Goal: Entertainment & Leisure: Consume media (video, audio)

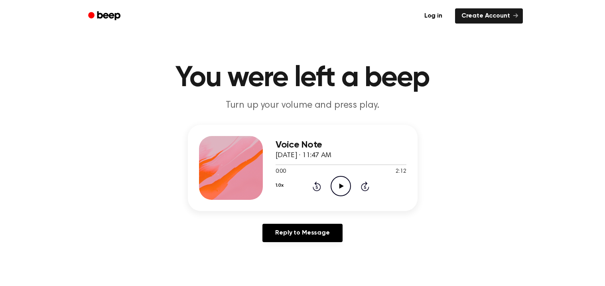
click at [338, 180] on icon "Play Audio" at bounding box center [341, 186] width 20 height 20
click at [338, 180] on icon "Pause Audio" at bounding box center [341, 186] width 20 height 20
click at [338, 180] on icon "Play Audio" at bounding box center [341, 186] width 20 height 20
click at [338, 180] on icon "Pause Audio" at bounding box center [341, 186] width 20 height 20
click at [338, 180] on icon "Play Audio" at bounding box center [341, 186] width 20 height 20
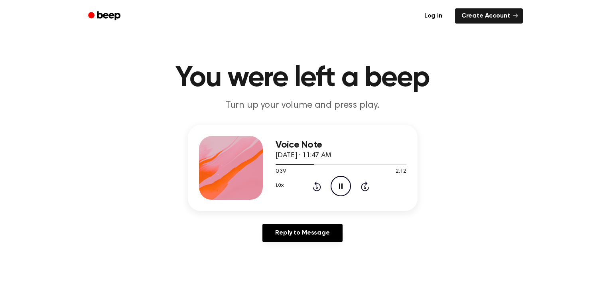
click at [316, 183] on icon at bounding box center [317, 186] width 8 height 10
click at [316, 184] on icon at bounding box center [317, 186] width 8 height 10
click at [320, 185] on icon at bounding box center [317, 186] width 8 height 10
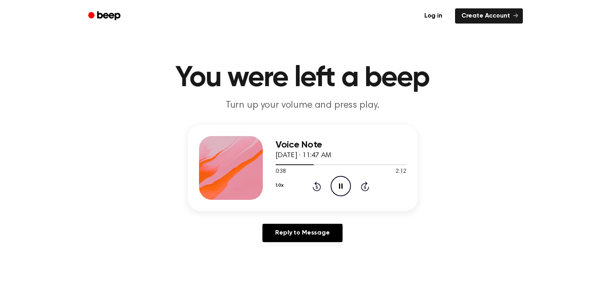
click at [320, 185] on icon at bounding box center [317, 186] width 8 height 10
click at [333, 187] on icon "Pause Audio" at bounding box center [341, 186] width 20 height 20
click at [333, 187] on icon "Play Audio" at bounding box center [341, 186] width 20 height 20
click at [333, 187] on icon "Pause Audio" at bounding box center [341, 186] width 20 height 20
click at [333, 187] on icon "Play Audio" at bounding box center [341, 186] width 20 height 20
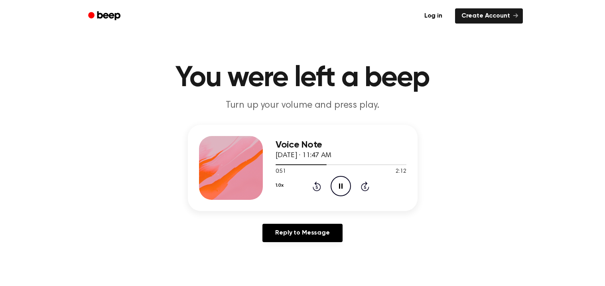
click at [315, 184] on icon at bounding box center [317, 186] width 8 height 10
click at [316, 185] on icon at bounding box center [317, 186] width 8 height 10
click at [317, 185] on icon "Rewind 5 seconds" at bounding box center [316, 186] width 9 height 10
click at [333, 186] on icon "Pause Audio" at bounding box center [341, 186] width 20 height 20
click at [333, 188] on icon "Play Audio" at bounding box center [341, 186] width 20 height 20
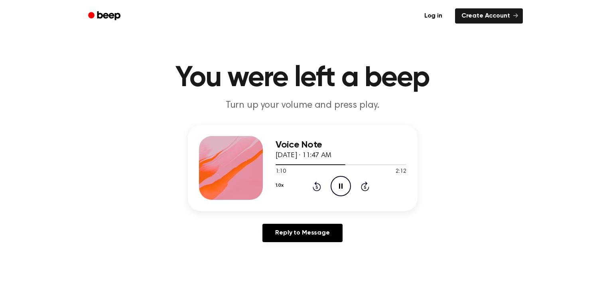
click at [347, 185] on icon "Pause Audio" at bounding box center [341, 186] width 20 height 20
click at [347, 185] on icon "Play Audio" at bounding box center [341, 186] width 20 height 20
click at [347, 185] on icon "Pause Audio" at bounding box center [341, 186] width 20 height 20
click at [347, 185] on icon "Play Audio" at bounding box center [341, 186] width 20 height 20
click at [347, 185] on icon "Pause Audio" at bounding box center [341, 186] width 20 height 20
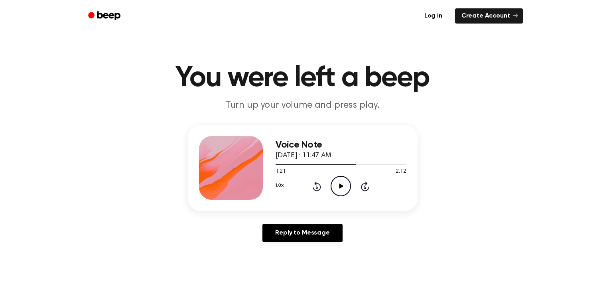
click at [347, 185] on icon "Play Audio" at bounding box center [341, 186] width 20 height 20
click at [318, 185] on icon "Rewind 5 seconds" at bounding box center [316, 186] width 9 height 10
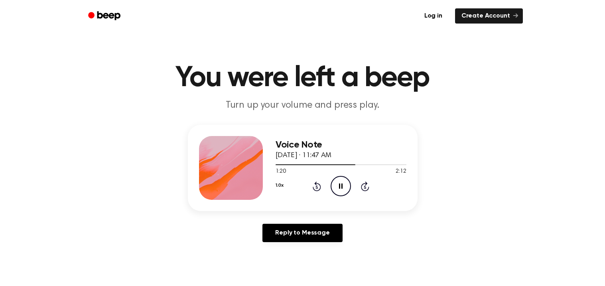
click at [318, 185] on icon "Rewind 5 seconds" at bounding box center [316, 186] width 9 height 10
click at [339, 183] on icon "Pause Audio" at bounding box center [341, 186] width 20 height 20
click at [346, 187] on icon "Play Audio" at bounding box center [341, 186] width 20 height 20
